Goal: Task Accomplishment & Management: Complete application form

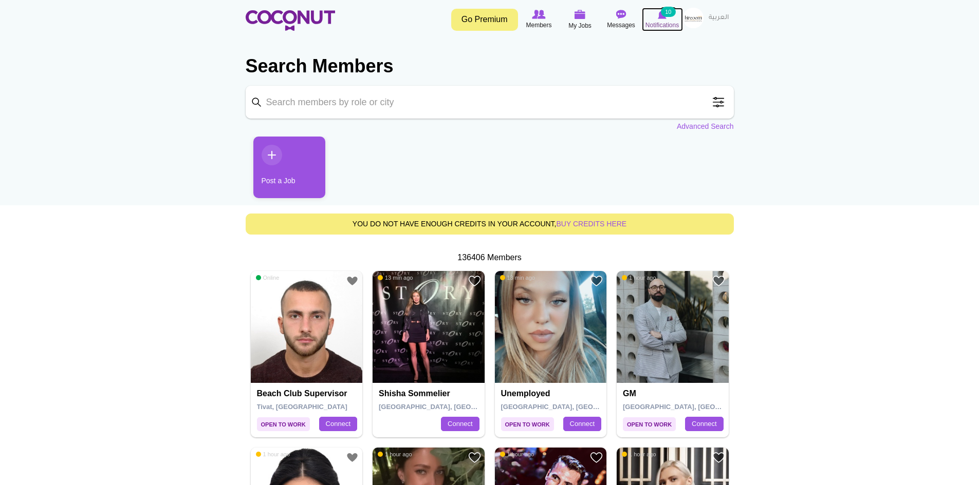
click at [664, 18] on img at bounding box center [662, 14] width 9 height 9
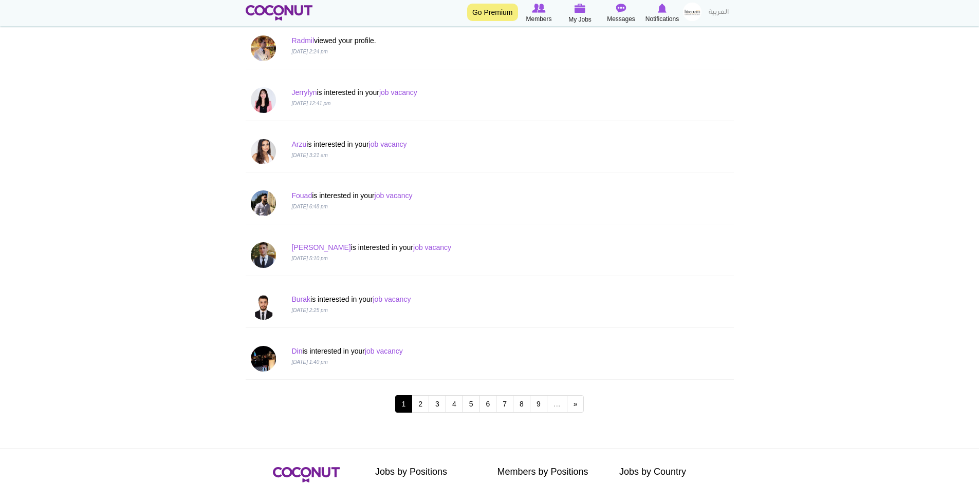
scroll to position [873, 0]
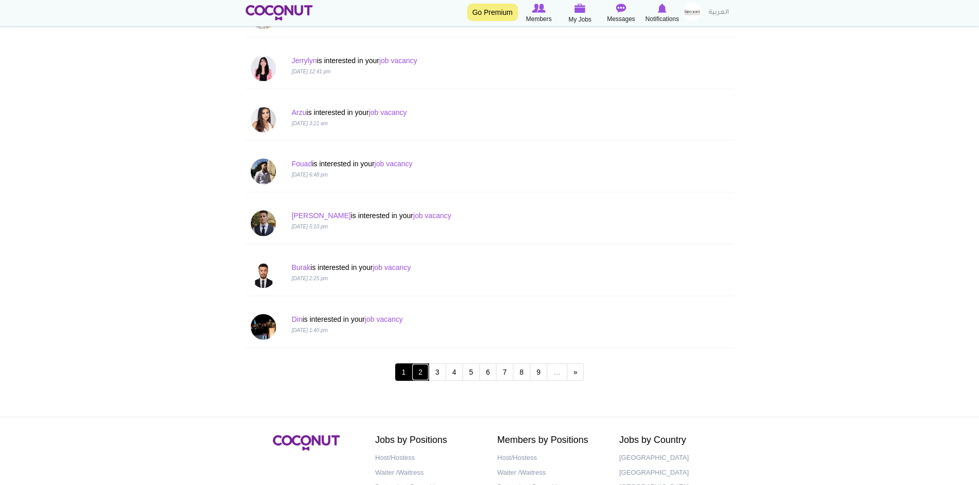
click at [419, 375] on link "2" at bounding box center [420, 372] width 17 height 17
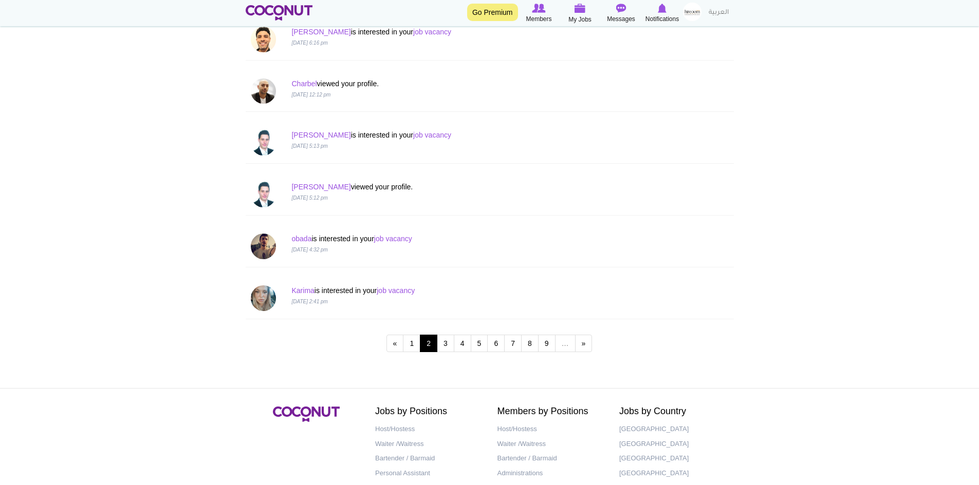
scroll to position [925, 0]
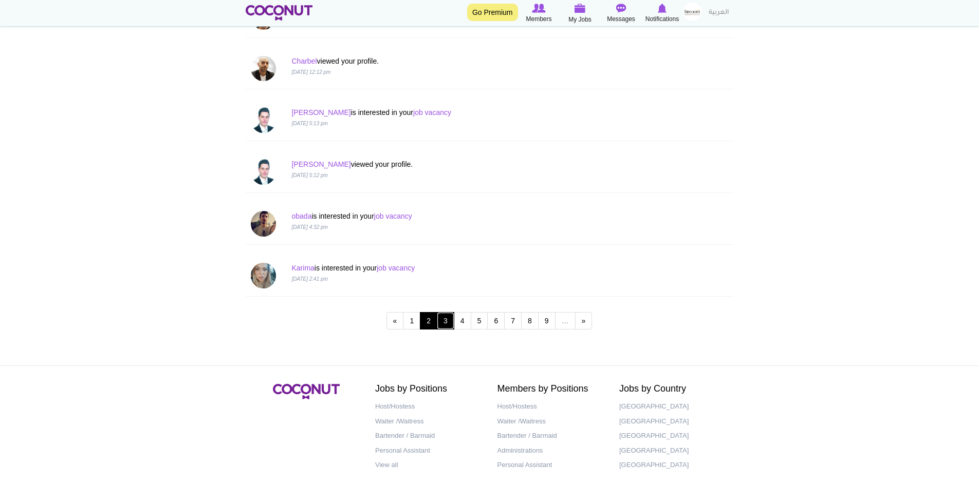
click at [449, 322] on link "3" at bounding box center [445, 320] width 17 height 17
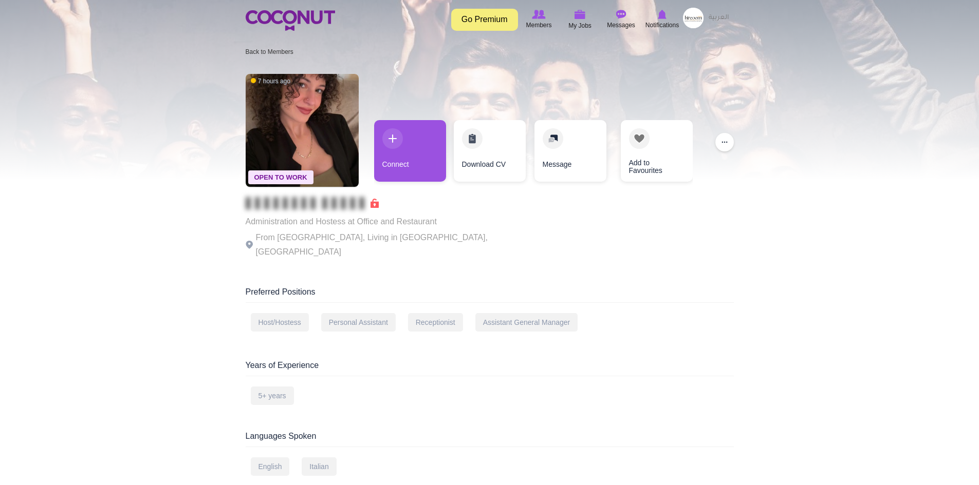
drag, startPoint x: 462, startPoint y: 18, endPoint x: 446, endPoint y: 6, distance: 19.8
click at [462, 18] on link "Go Premium" at bounding box center [484, 20] width 67 height 22
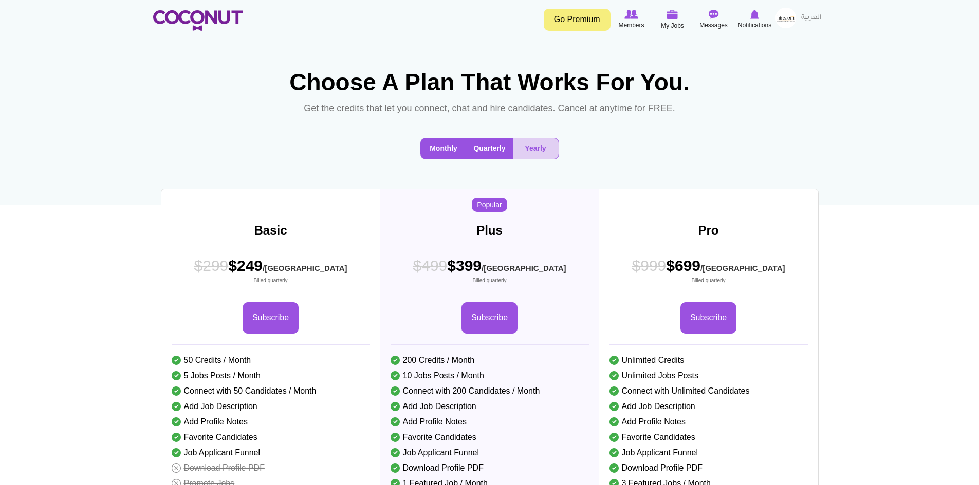
click at [440, 159] on button "Monthly" at bounding box center [444, 148] width 46 height 21
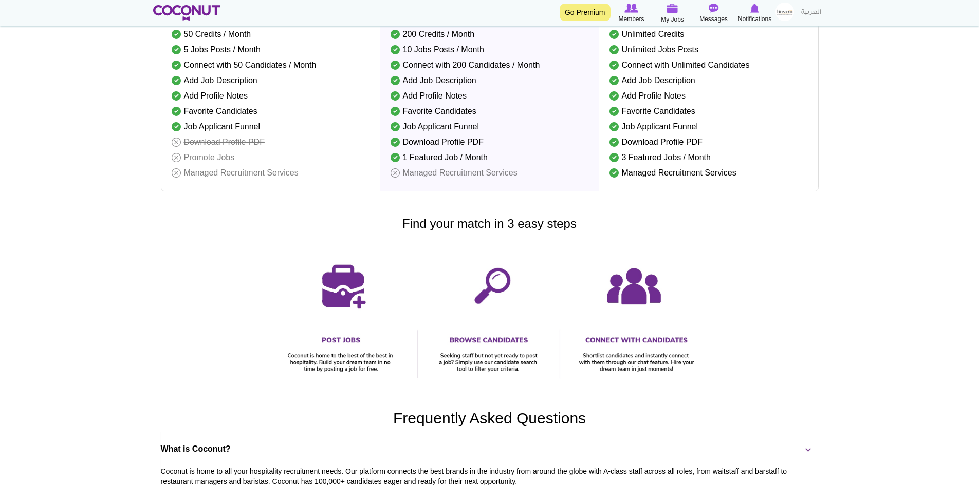
scroll to position [360, 0]
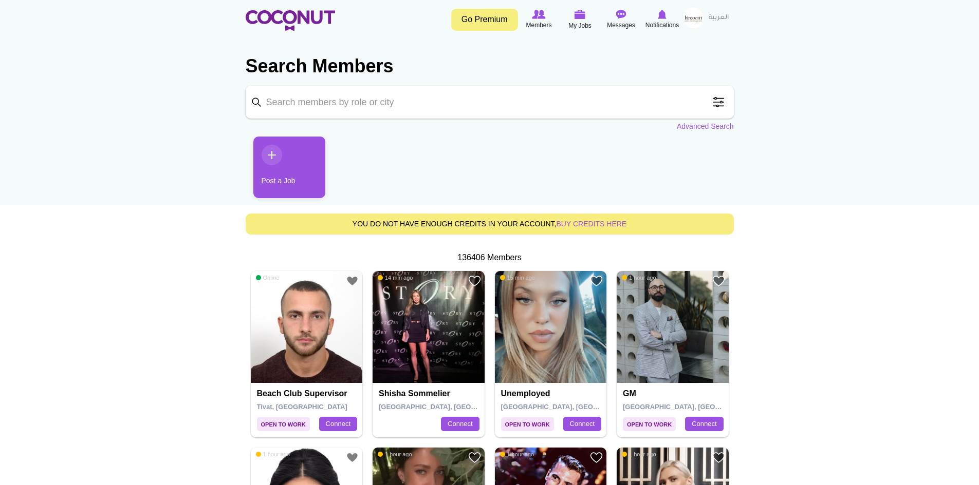
click at [287, 152] on link "Post a Job" at bounding box center [289, 168] width 72 height 62
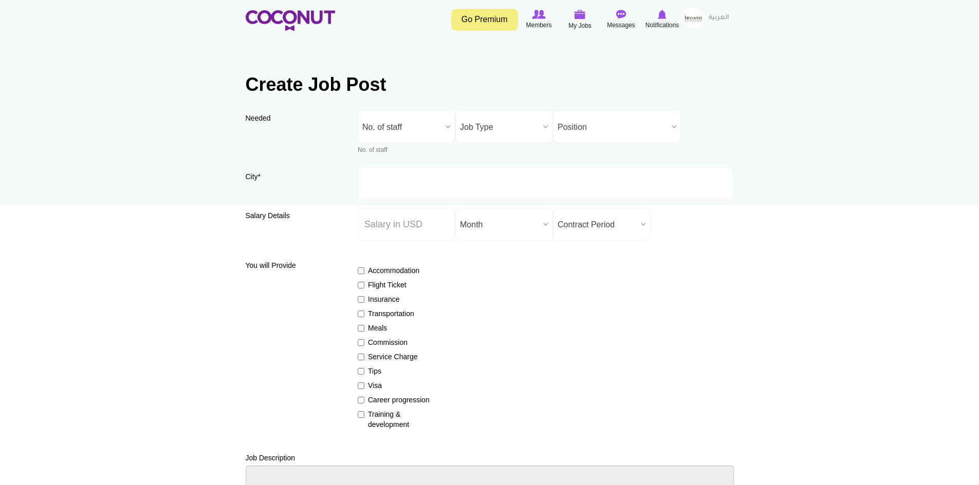
click at [407, 127] on span "No. of staff" at bounding box center [401, 127] width 79 height 33
click at [380, 181] on li "1" at bounding box center [406, 180] width 92 height 13
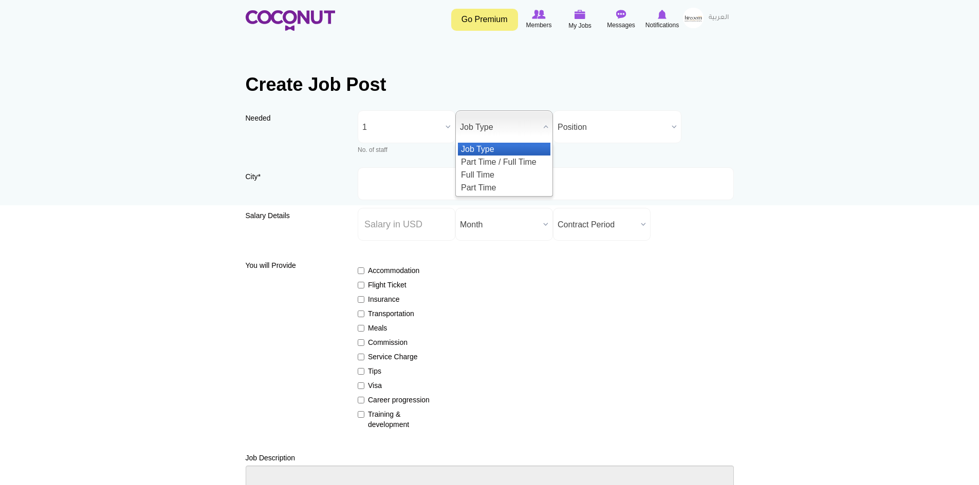
click at [467, 130] on span "Job Type" at bounding box center [499, 127] width 79 height 33
click at [487, 174] on li "Full Time" at bounding box center [504, 175] width 92 height 13
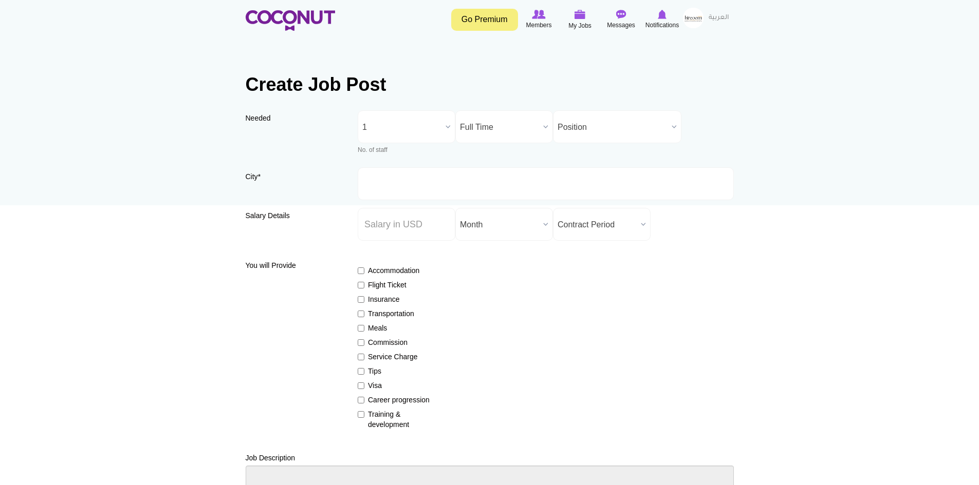
click at [586, 125] on span "Position" at bounding box center [612, 127] width 110 height 33
type input "c"
type input "s"
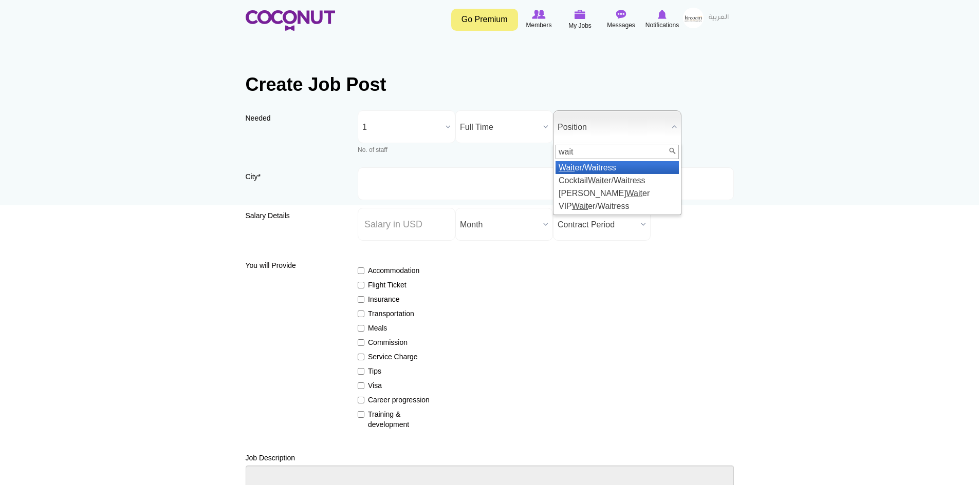
type input "wait"
click at [595, 168] on li "Wait er/Waitress" at bounding box center [616, 167] width 123 height 13
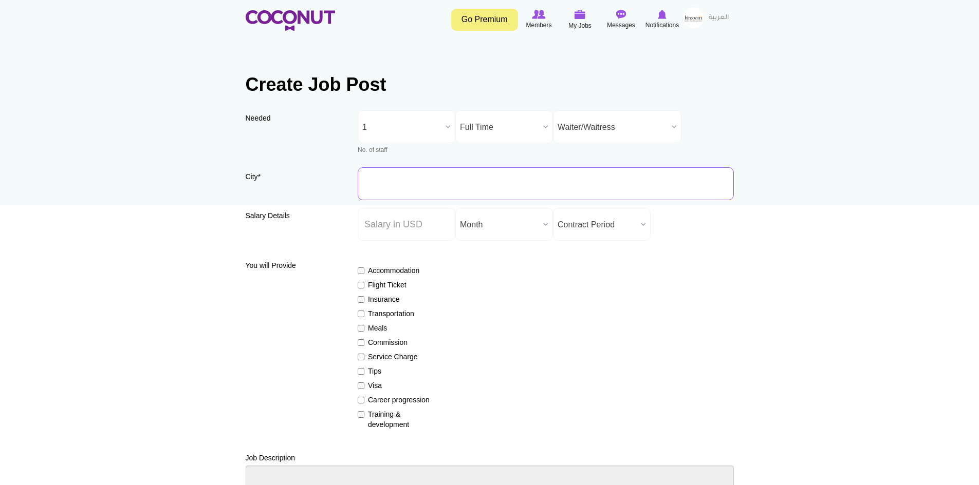
drag, startPoint x: 390, startPoint y: 180, endPoint x: 396, endPoint y: 182, distance: 5.9
click at [390, 180] on input "City *" at bounding box center [546, 183] width 376 height 33
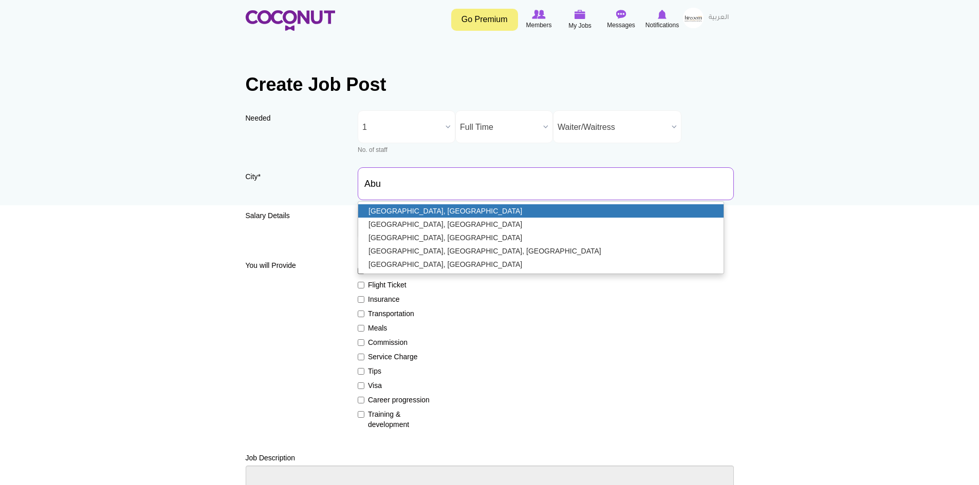
type input "Abu Dhabi, United Arab Emirates"
click at [385, 210] on link "Abu Dhabi, United Arab Emirates" at bounding box center [540, 210] width 365 height 13
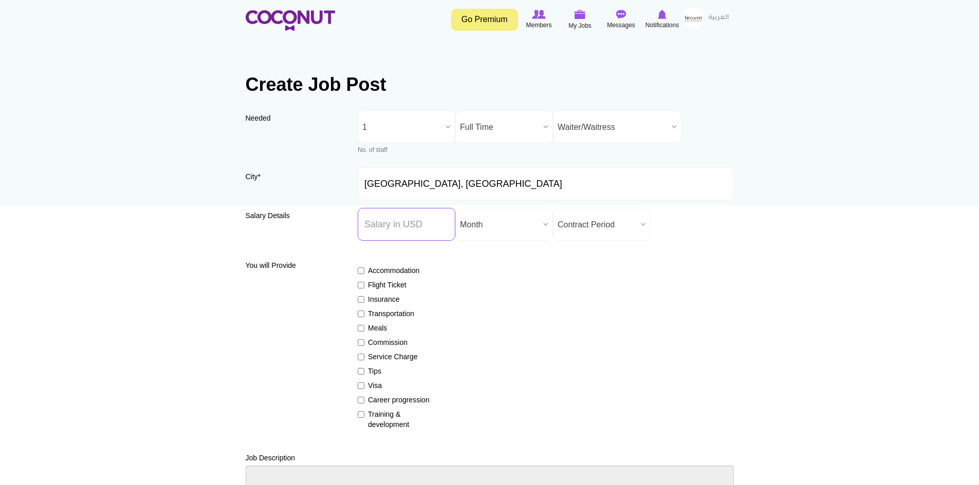
click at [394, 231] on input "Salary ($) *" at bounding box center [407, 224] width 98 height 33
type input "1360"
click at [475, 222] on span "Month" at bounding box center [499, 225] width 79 height 33
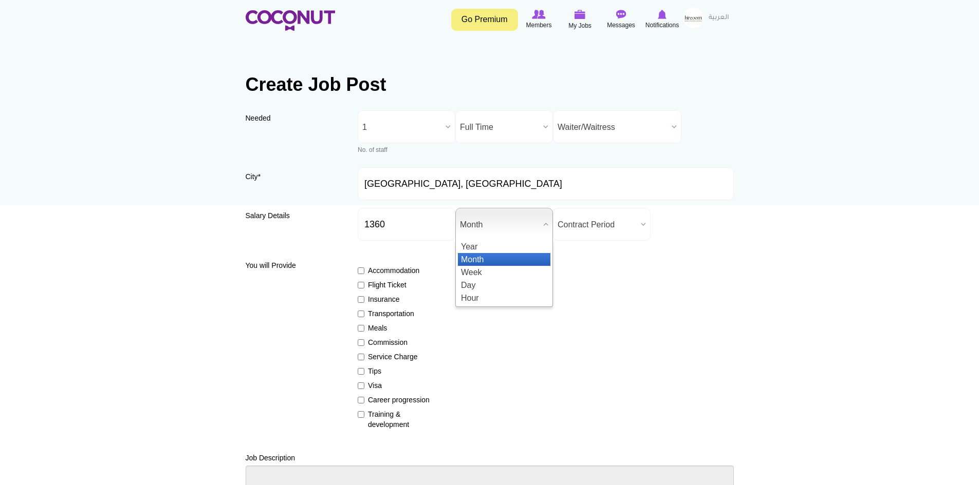
click at [503, 255] on li "Month" at bounding box center [504, 259] width 92 height 13
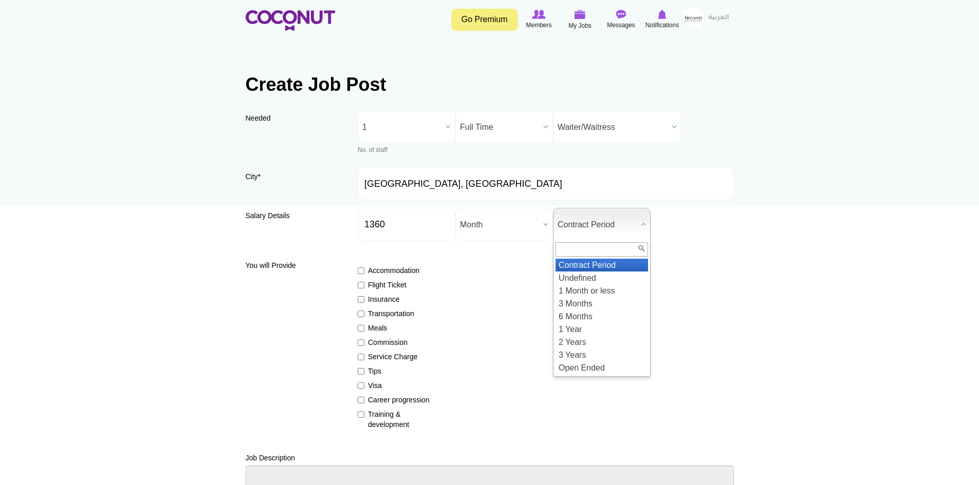
click at [575, 225] on span "Contract Period" at bounding box center [596, 225] width 79 height 33
click at [590, 338] on li "2 Years" at bounding box center [601, 342] width 92 height 13
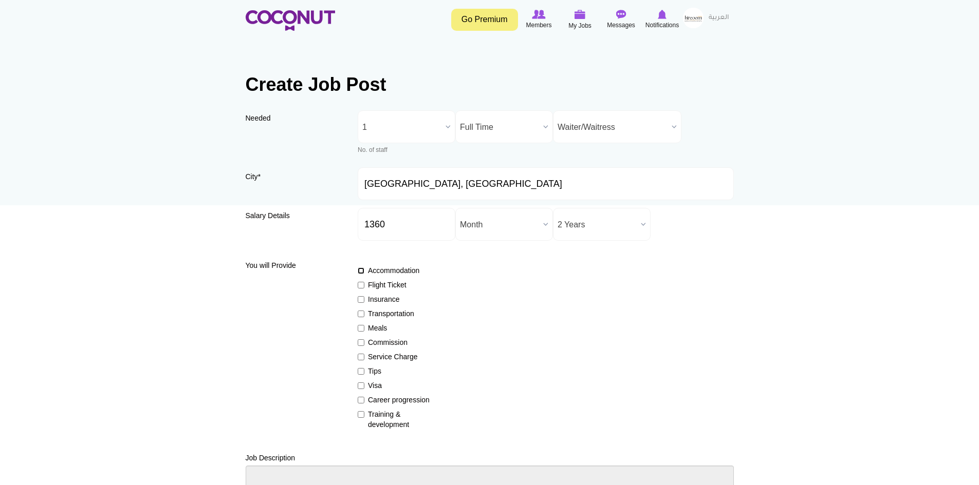
click at [362, 271] on input "Accommodation" at bounding box center [361, 271] width 7 height 7
checkbox input "true"
click at [362, 288] on input "Flight Ticket" at bounding box center [361, 285] width 7 height 7
click at [361, 286] on input "Flight Ticket" at bounding box center [361, 285] width 7 height 7
checkbox input "false"
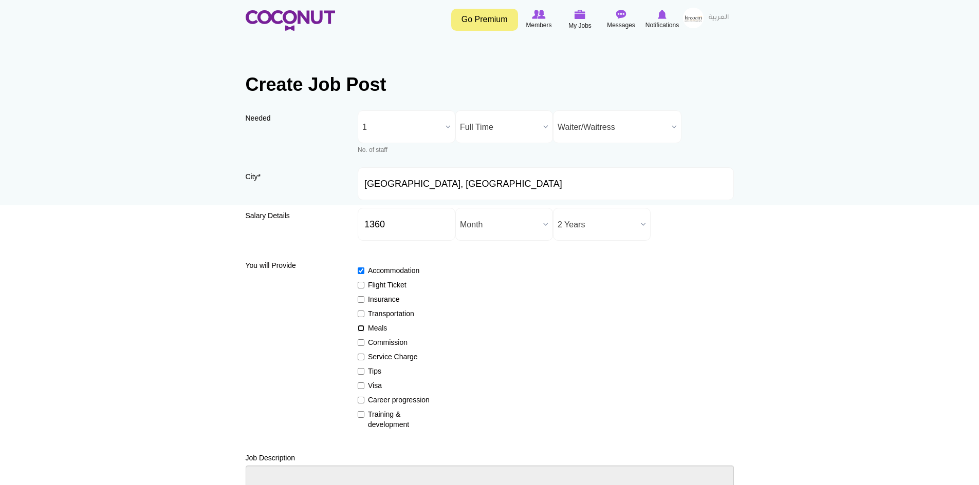
click at [361, 328] on input "Meals" at bounding box center [361, 328] width 7 height 7
checkbox input "true"
click at [363, 371] on input "Tips" at bounding box center [361, 371] width 7 height 7
checkbox input "true"
click at [364, 386] on label "Visa" at bounding box center [395, 386] width 75 height 10
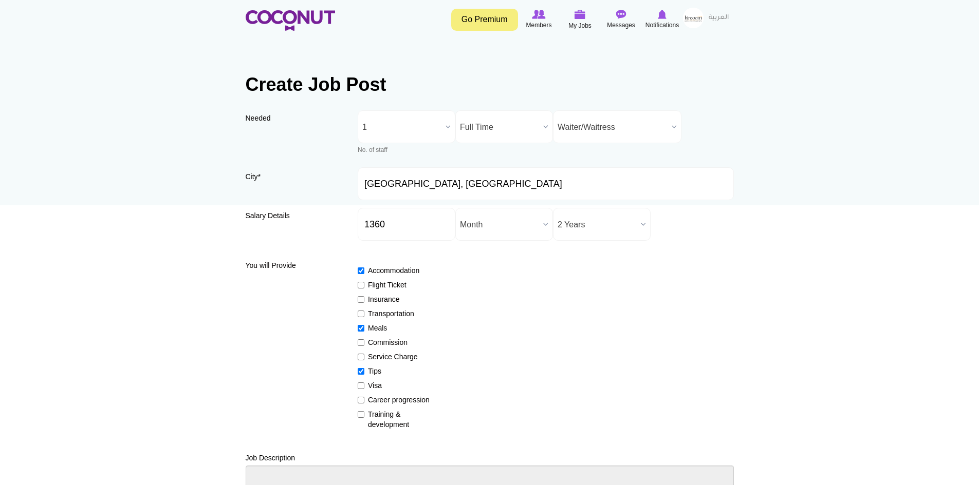
click at [364, 386] on input "Visa" at bounding box center [361, 386] width 7 height 7
checkbox input "true"
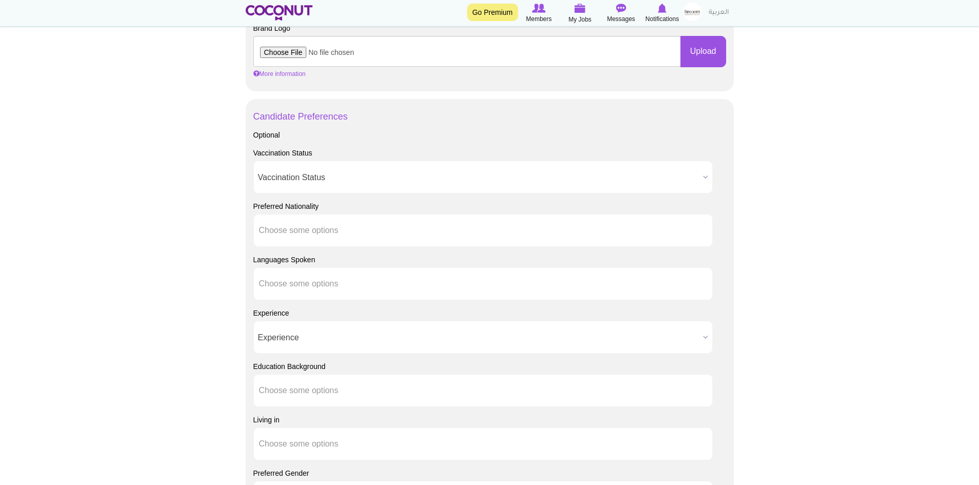
scroll to position [617, 0]
click at [295, 236] on li at bounding box center [305, 230] width 92 height 22
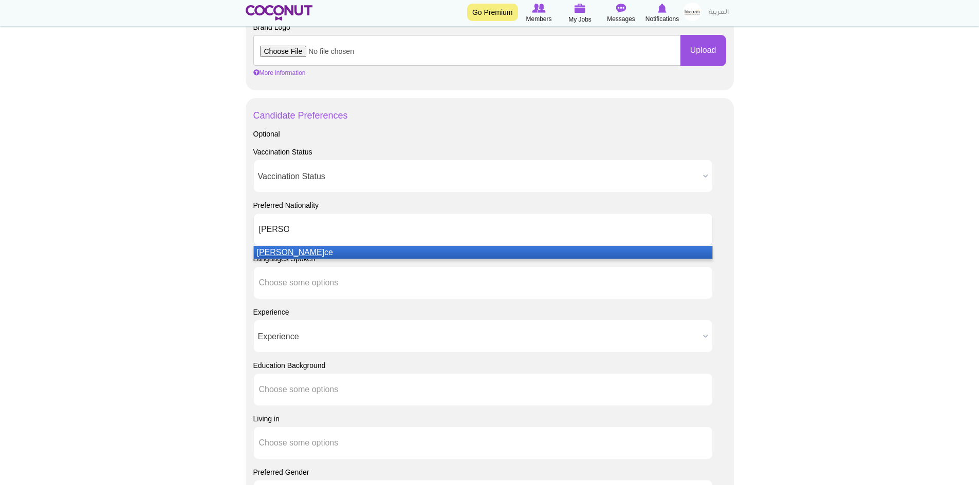
type input "Fran"
click at [299, 251] on li "Fran ce" at bounding box center [483, 252] width 458 height 13
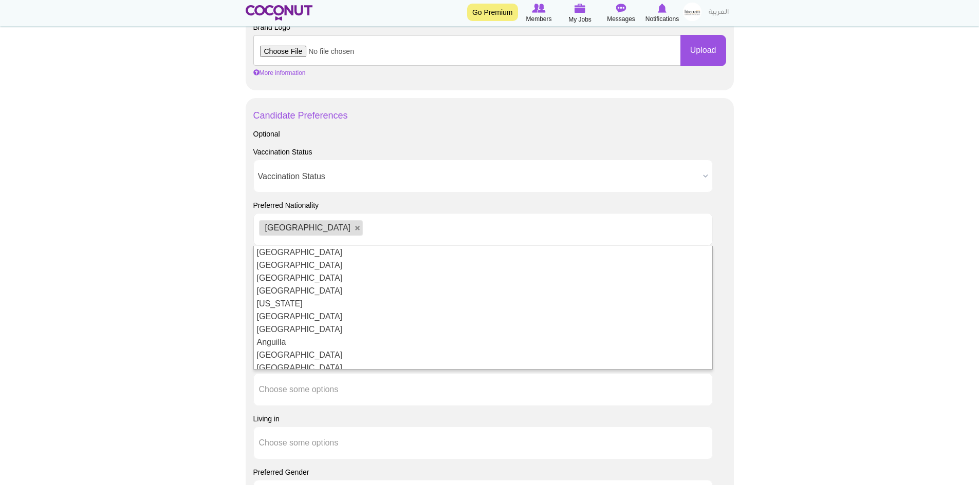
type input "E"
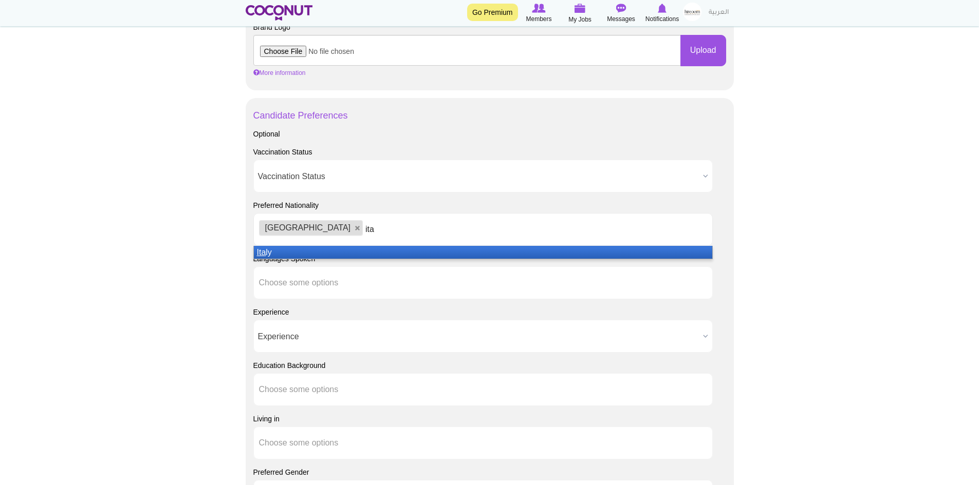
type input "ita"
click at [331, 250] on li "Ita ly" at bounding box center [483, 252] width 458 height 13
type input "spai"
click at [417, 247] on li "Spai n" at bounding box center [483, 252] width 458 height 13
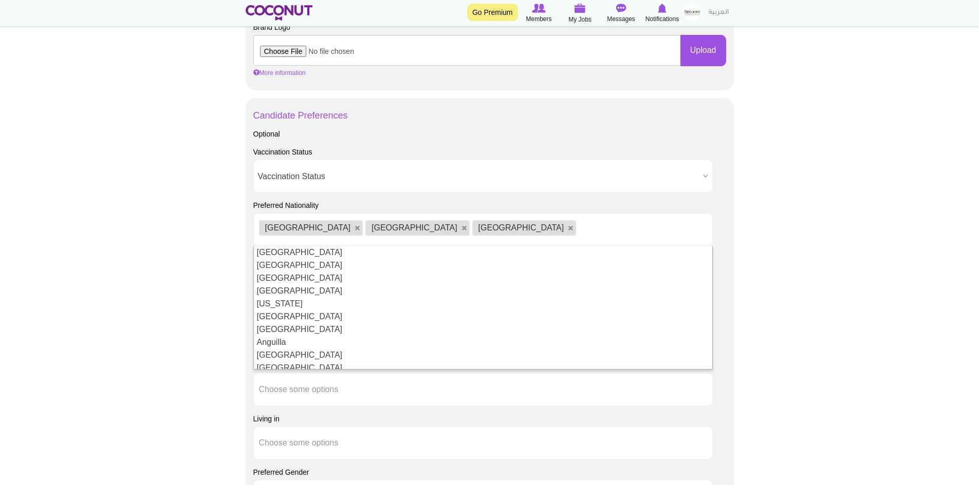
click at [164, 269] on body "Toggle navigation Go Premium Members My Jobs Post a Job Messages Notifications …" at bounding box center [489, 92] width 979 height 1418
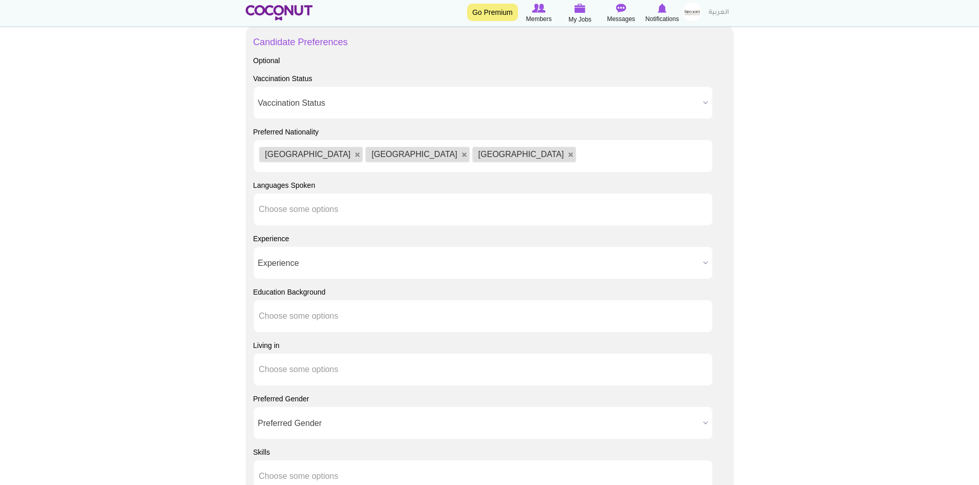
scroll to position [719, 0]
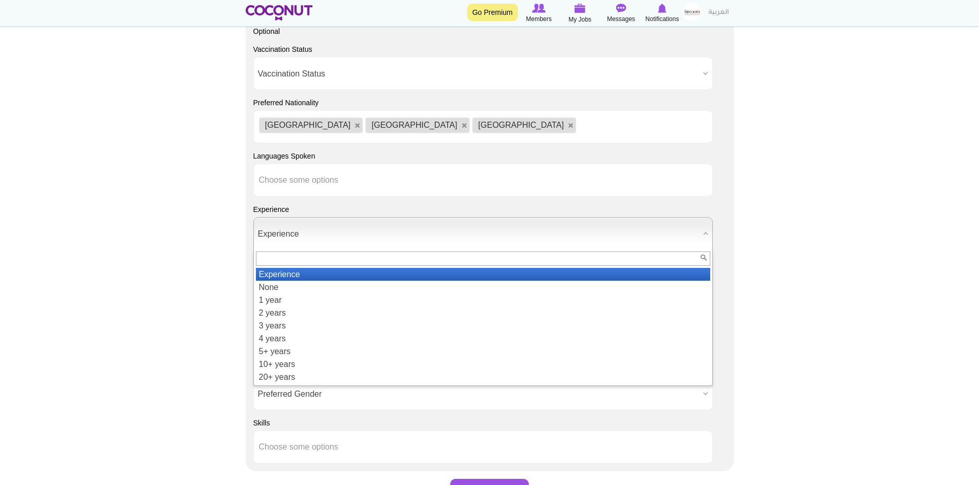
click at [308, 245] on span "Experience" at bounding box center [478, 234] width 441 height 33
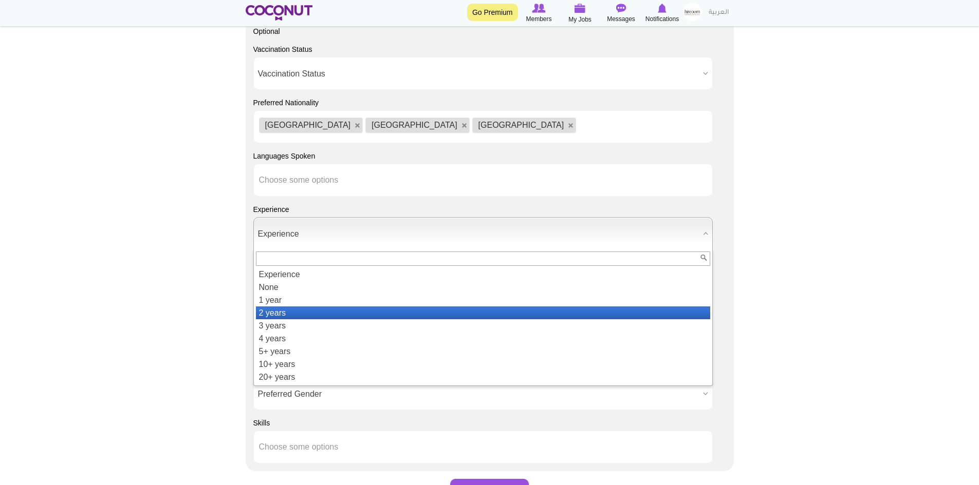
click at [290, 315] on li "2 years" at bounding box center [483, 313] width 454 height 13
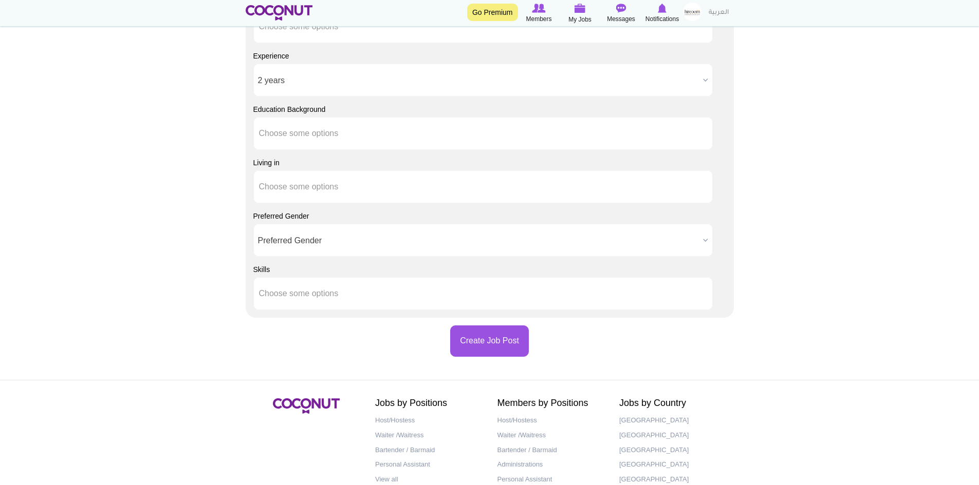
scroll to position [925, 0]
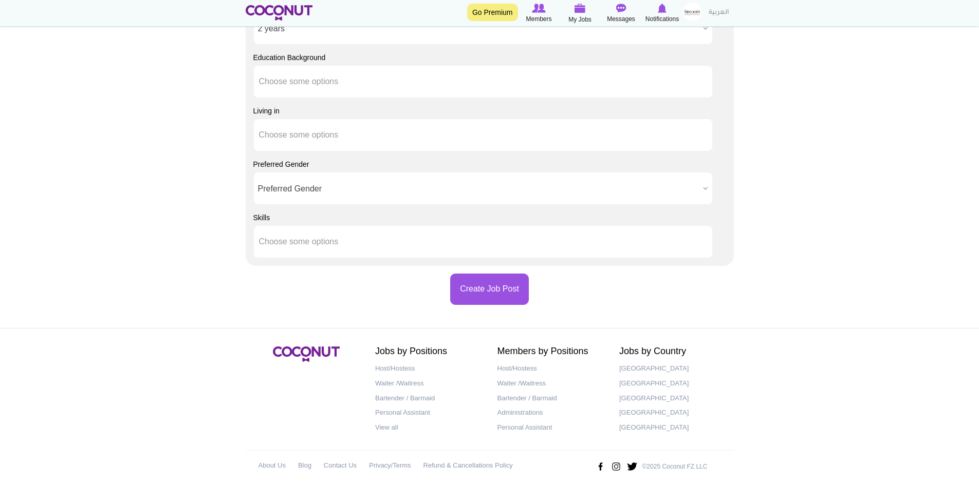
click at [278, 185] on span "Preferred Gender" at bounding box center [478, 189] width 441 height 33
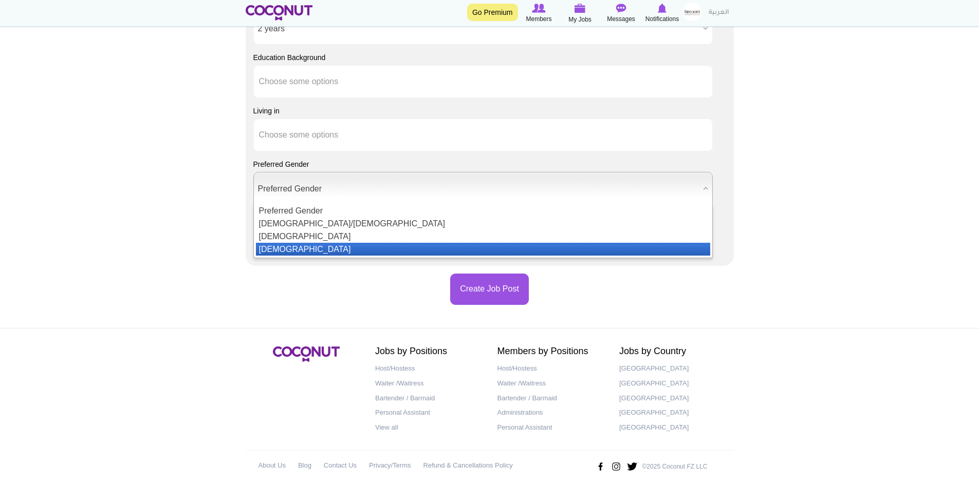
click at [295, 246] on li "Female" at bounding box center [483, 249] width 454 height 13
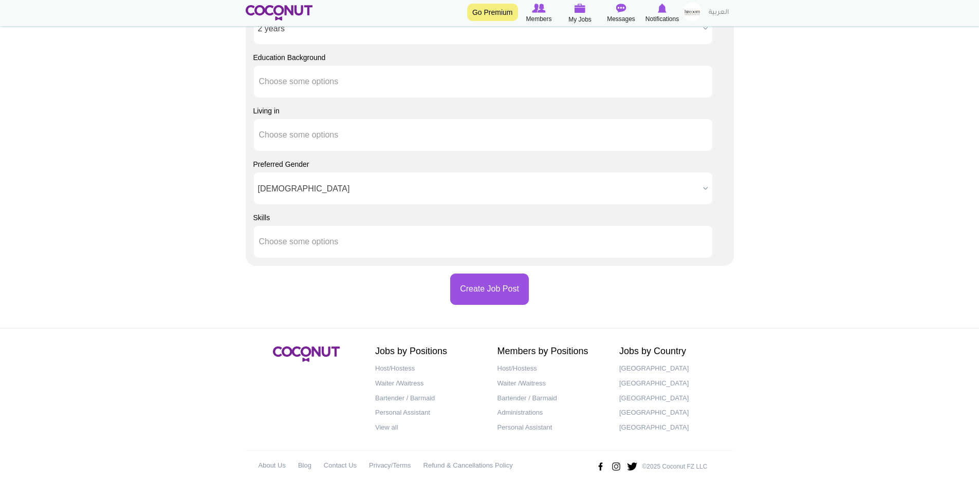
click at [287, 192] on span "Female" at bounding box center [478, 189] width 441 height 33
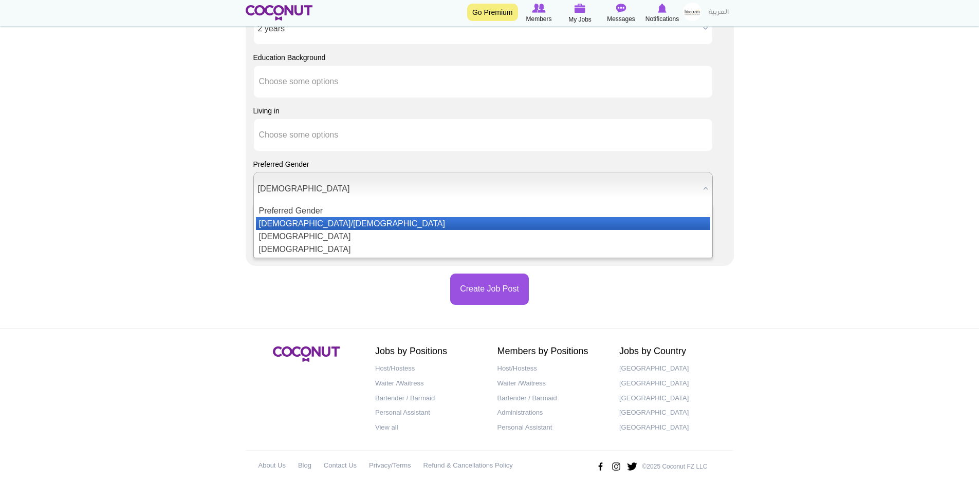
click at [293, 220] on li "Male/Female" at bounding box center [483, 223] width 454 height 13
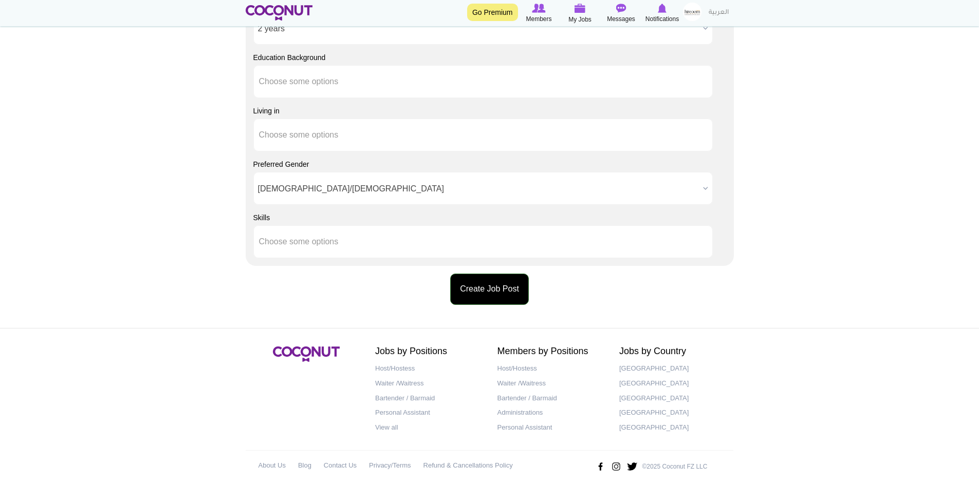
click at [471, 284] on button "Create Job Post" at bounding box center [489, 289] width 79 height 31
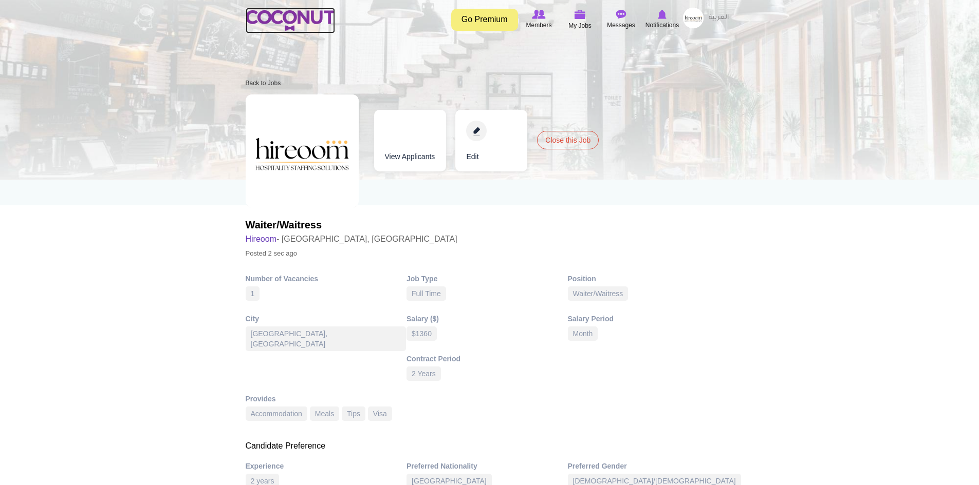
click at [290, 23] on img at bounding box center [290, 20] width 89 height 21
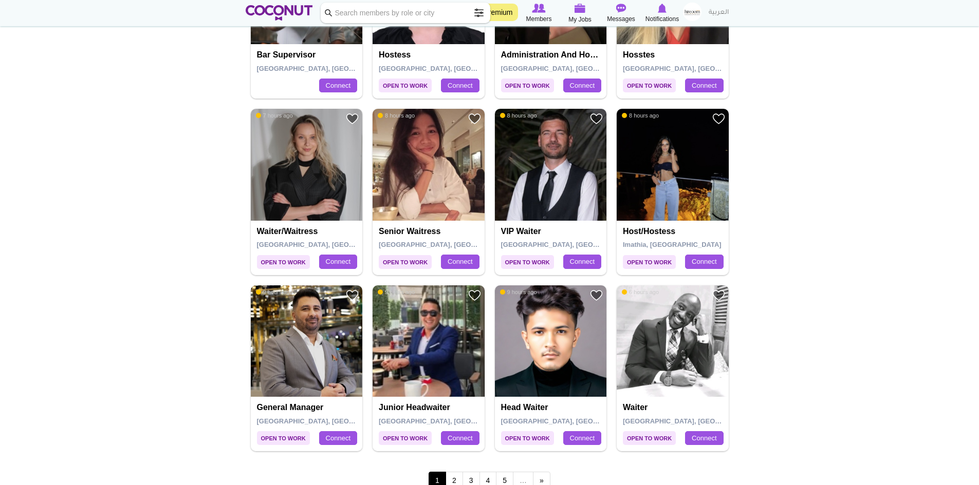
scroll to position [1593, 0]
